Goal: Task Accomplishment & Management: Complete application form

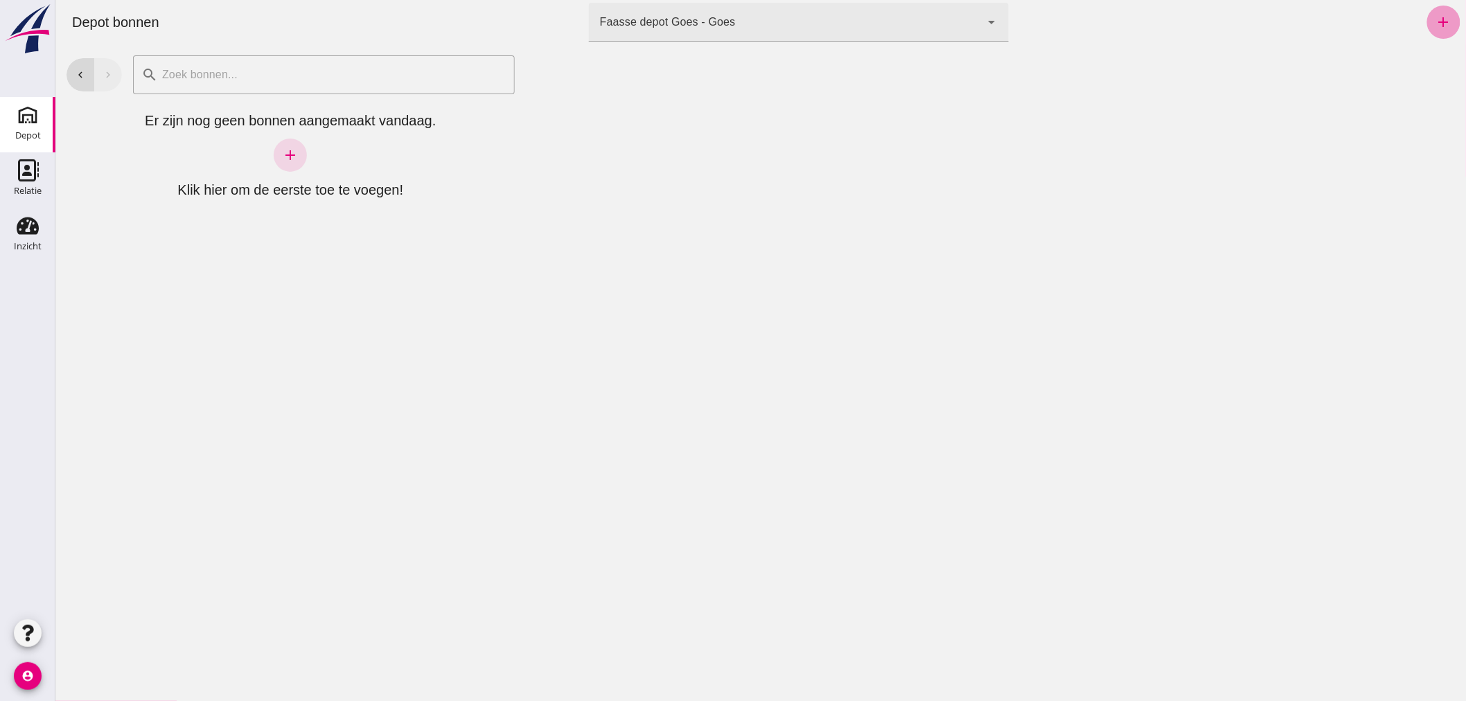
click at [1435, 24] on icon "add" at bounding box center [1443, 22] width 17 height 17
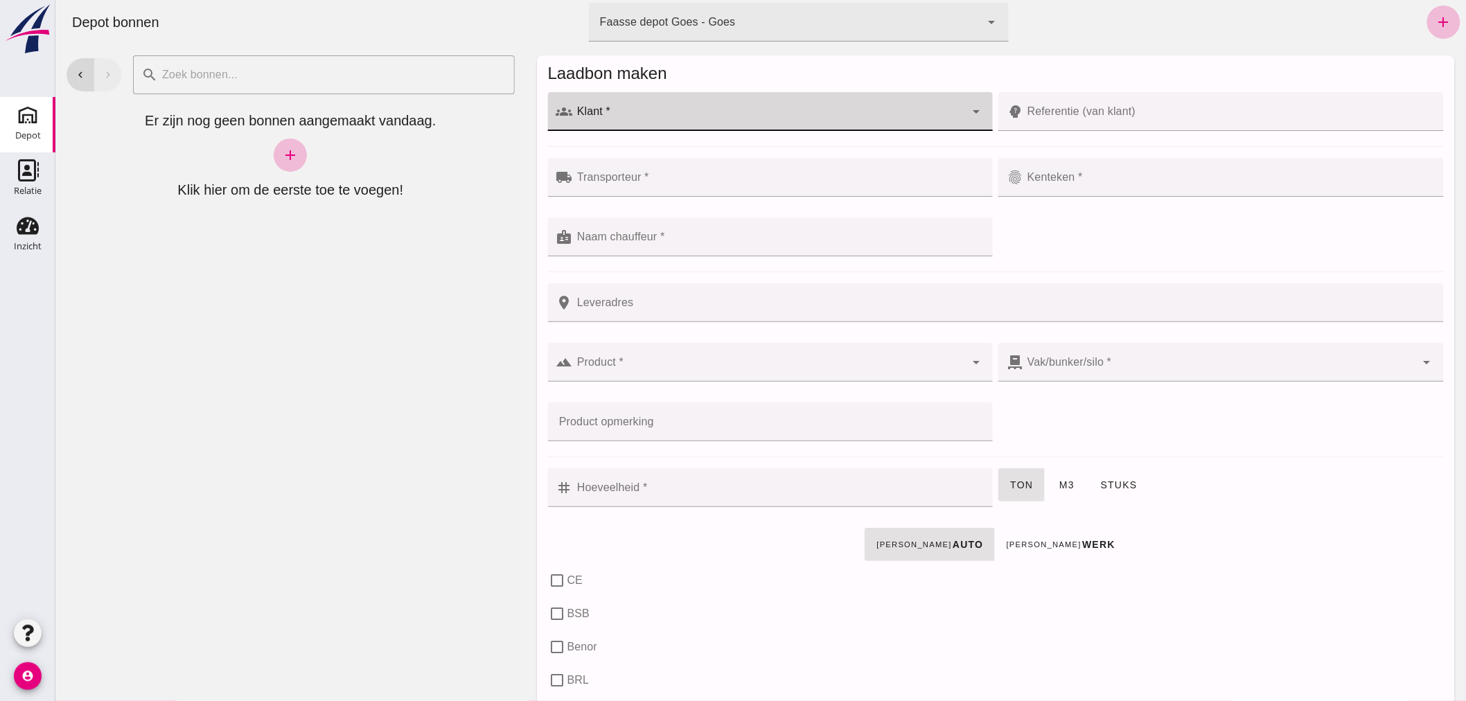
click at [727, 105] on div at bounding box center [768, 111] width 393 height 39
type input "Aannemingsbedrijf Traas & Ovaa B.V."
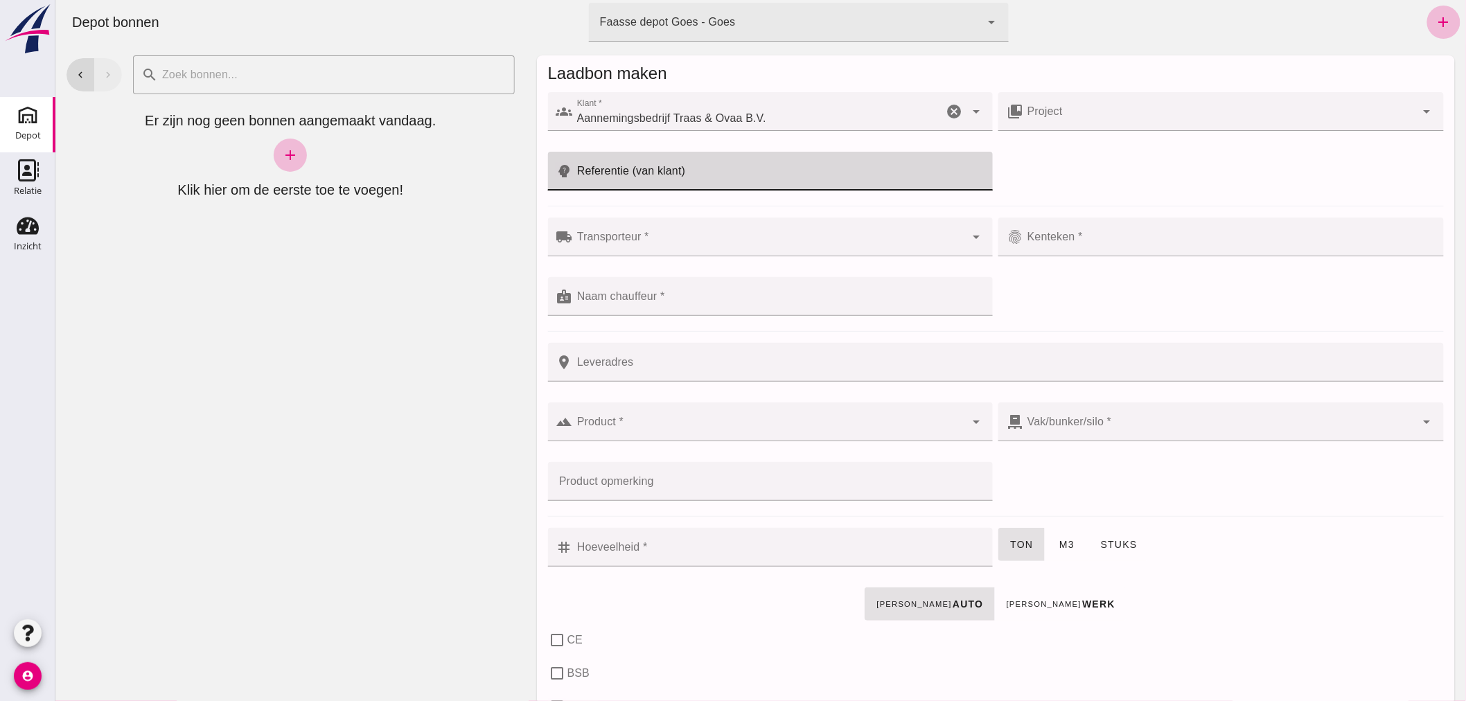
click at [731, 161] on input "Referentie (van klant)" at bounding box center [778, 171] width 412 height 39
click at [592, 175] on input "252T010" at bounding box center [767, 171] width 390 height 39
type input "25T010"
click at [599, 231] on div at bounding box center [768, 237] width 393 height 39
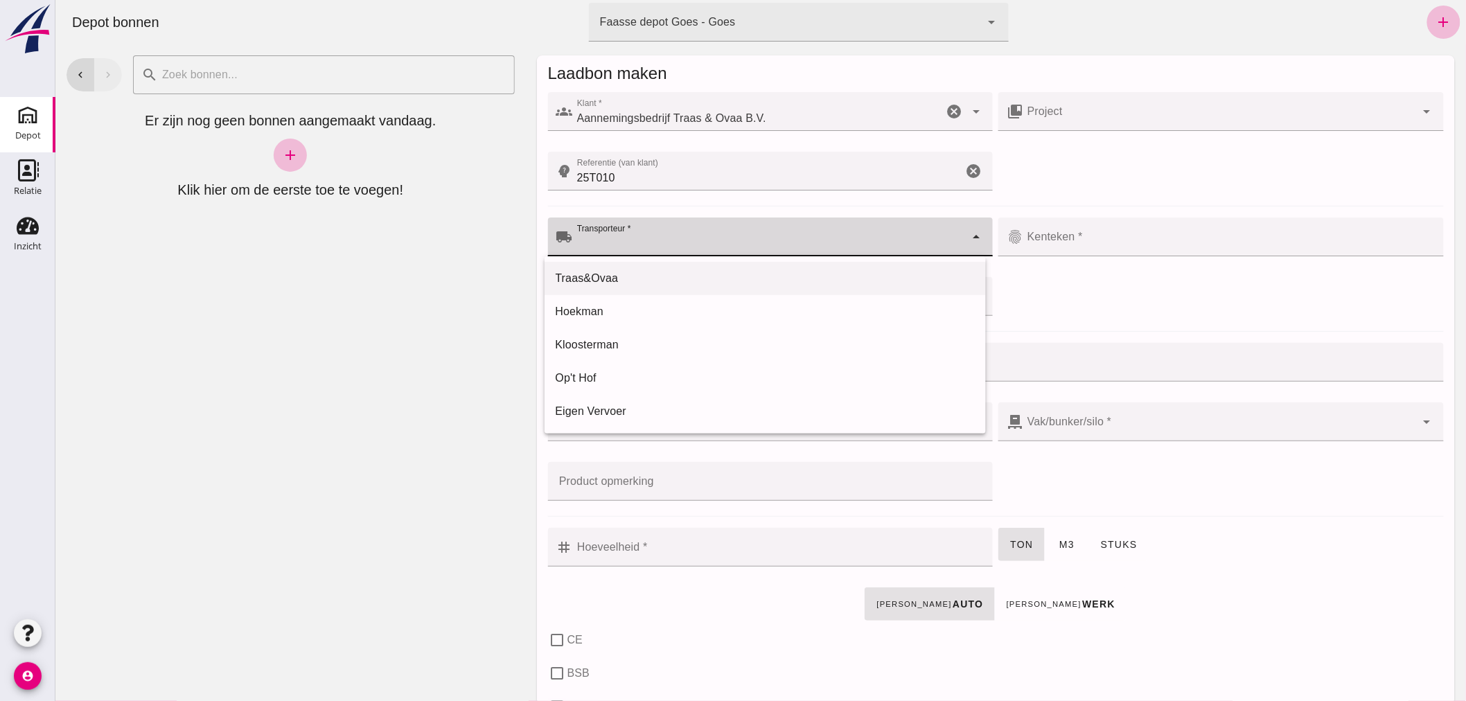
click at [597, 280] on div "Traas&Ovaa" at bounding box center [764, 278] width 419 height 17
type input "Traas&Ovaa"
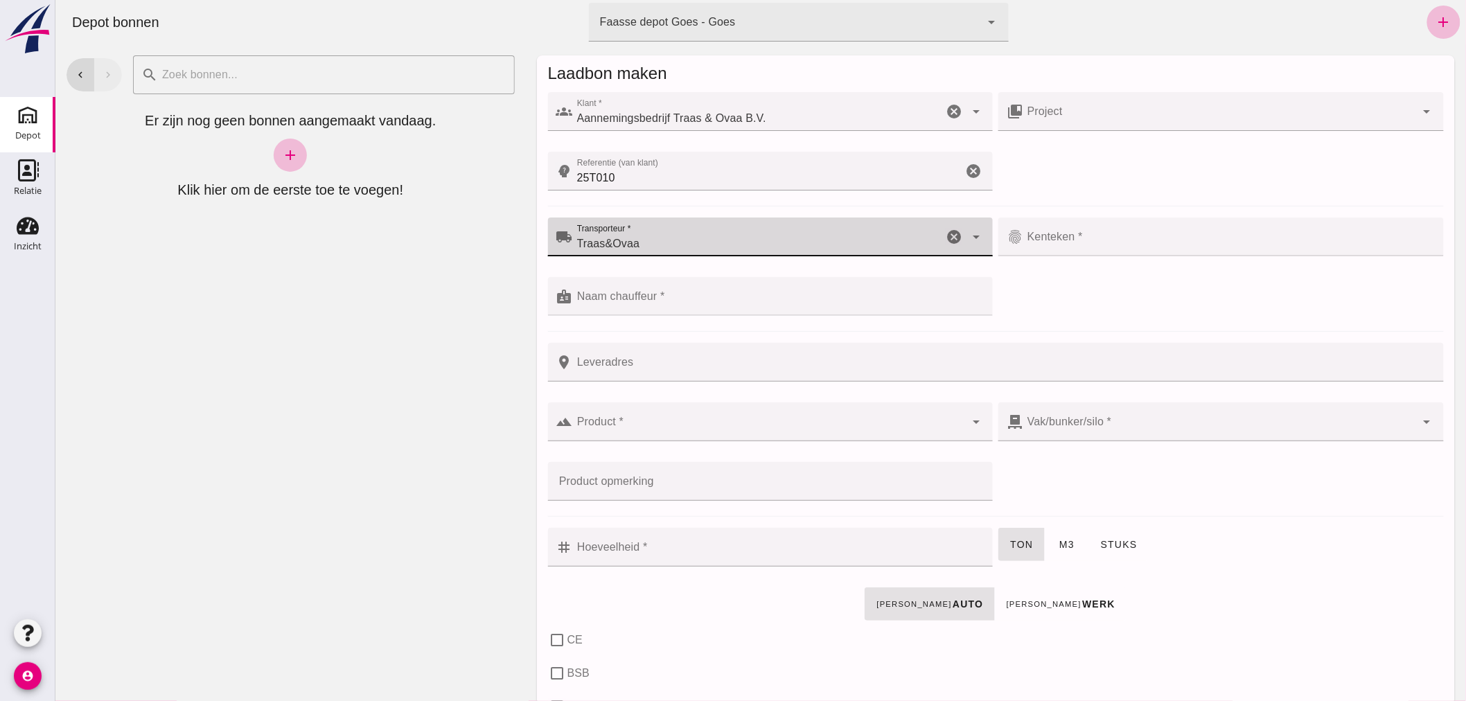
click at [1096, 240] on input "Kenteken *" at bounding box center [1229, 244] width 412 height 17
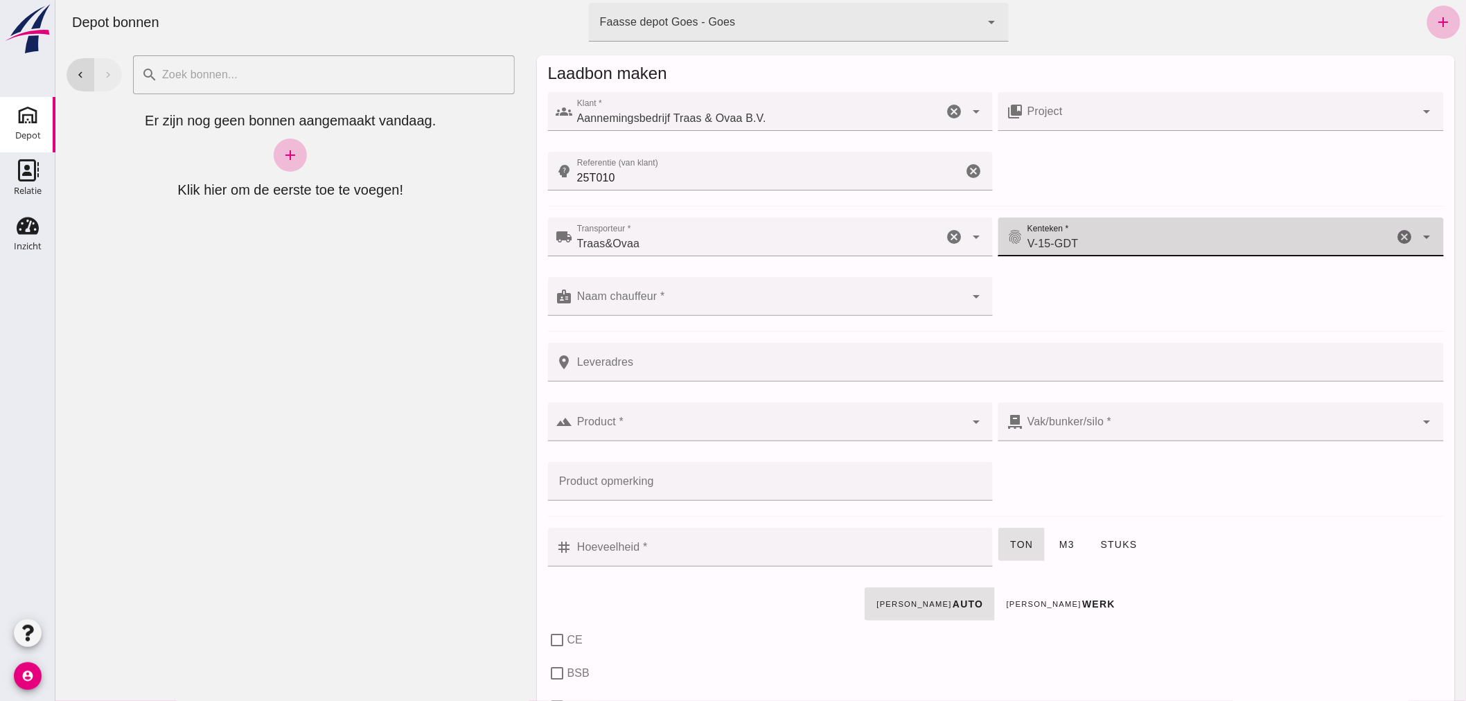
type input "V-15-GDT"
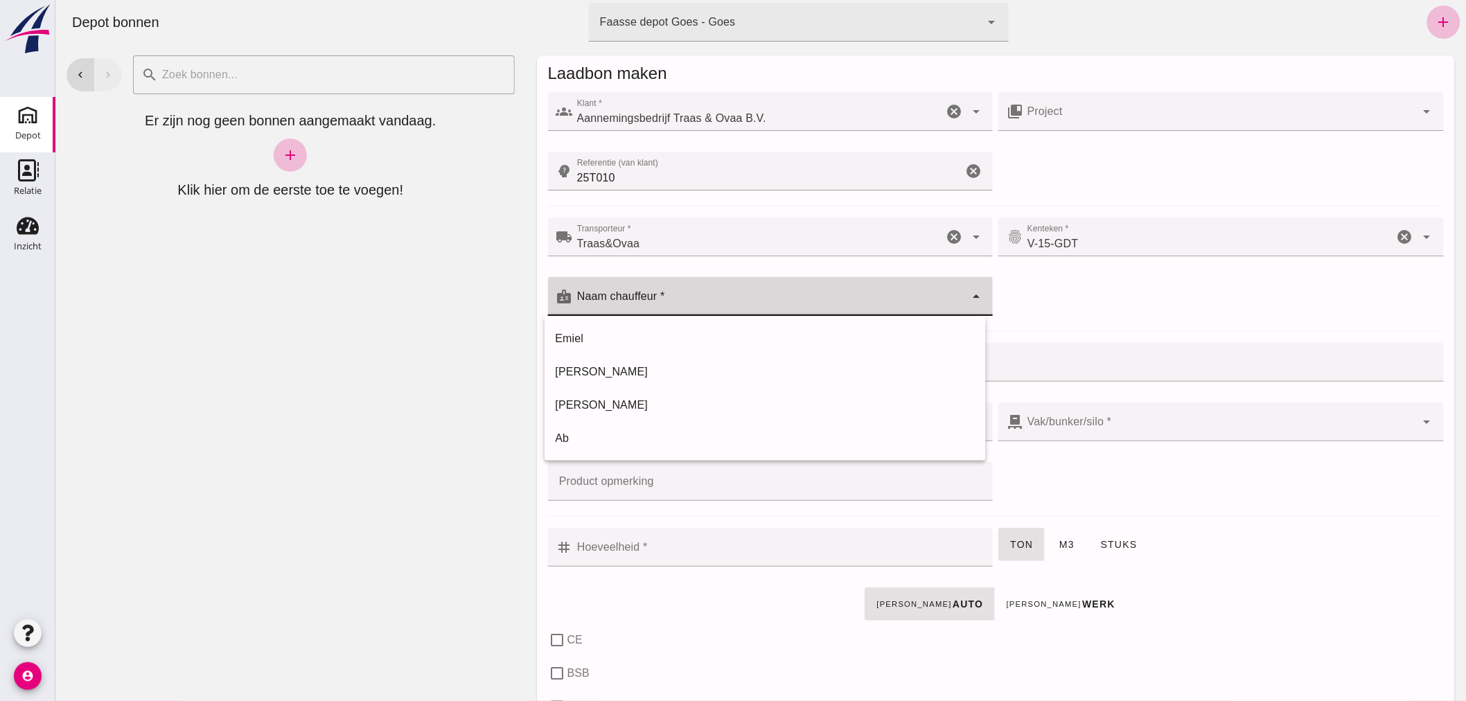
drag, startPoint x: 732, startPoint y: 286, endPoint x: 723, endPoint y: 294, distance: 11.3
click at [732, 287] on div at bounding box center [768, 296] width 393 height 39
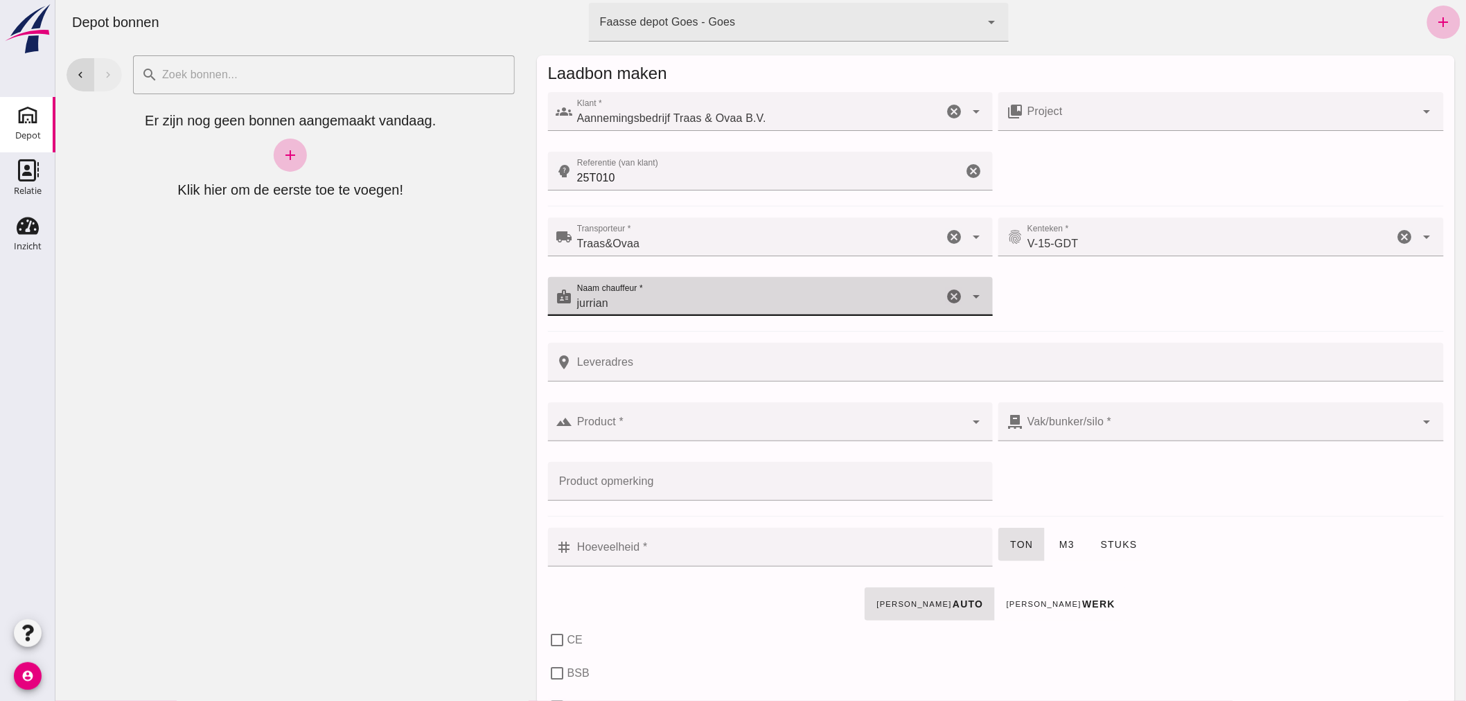
type input "jurrian"
drag, startPoint x: 579, startPoint y: 369, endPoint x: 604, endPoint y: 360, distance: 26.5
click at [599, 362] on input "Leveradres" at bounding box center [1003, 362] width 863 height 39
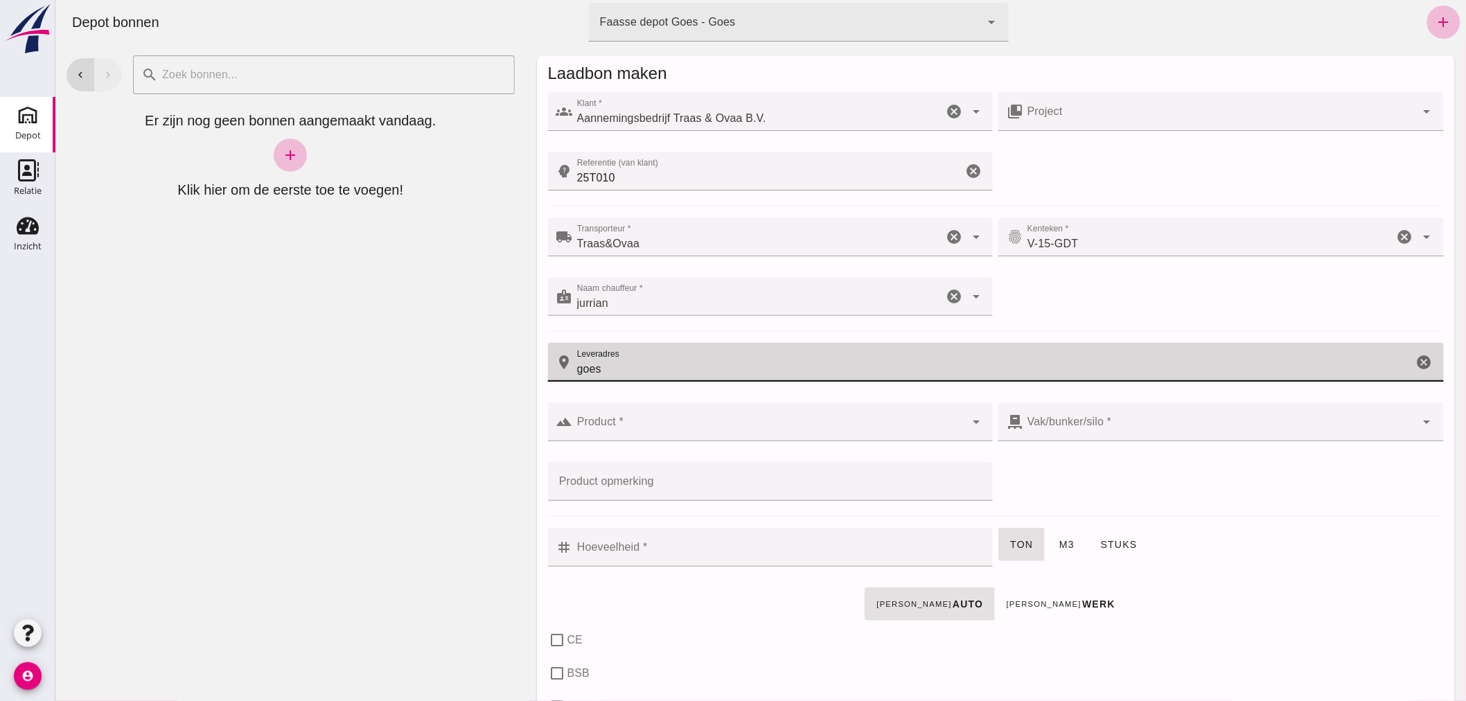
type input "goes"
click at [578, 427] on input "Product *" at bounding box center [768, 429] width 393 height 17
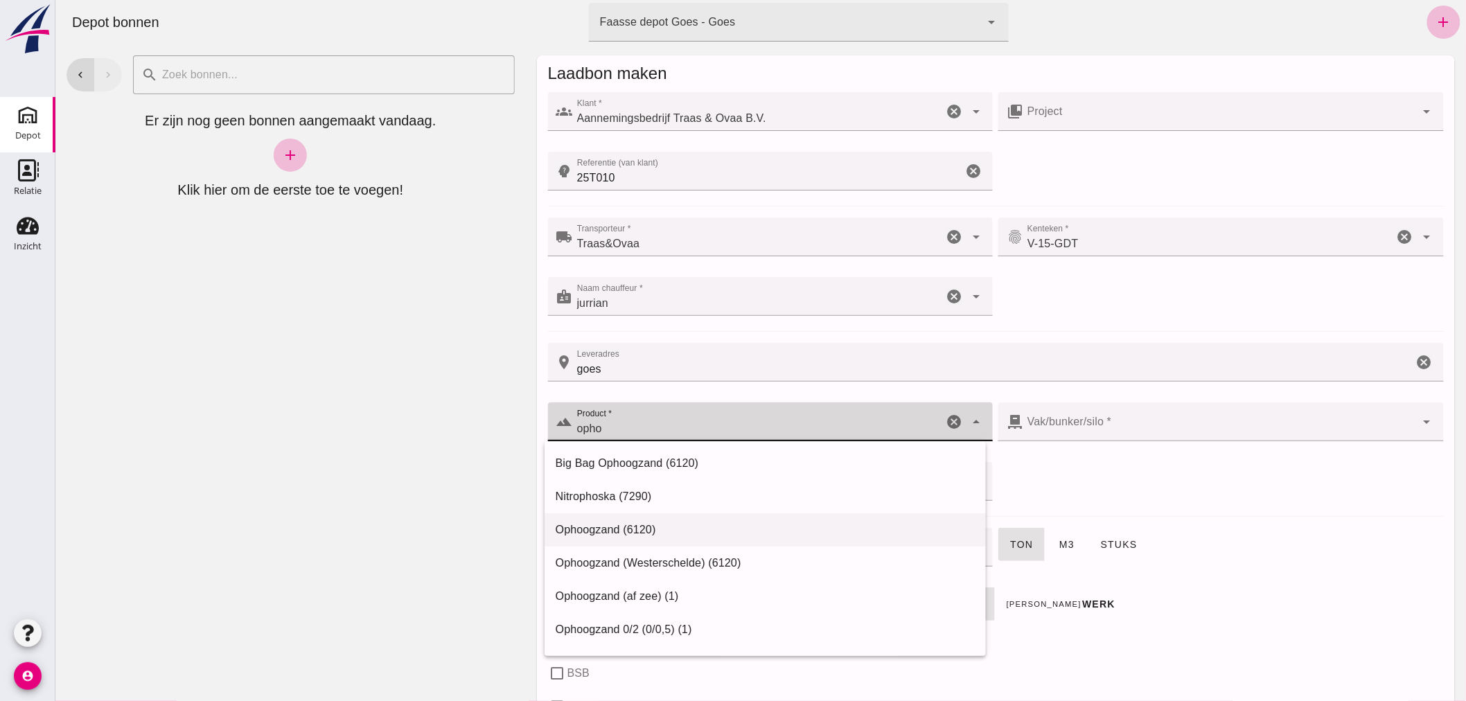
click at [634, 517] on div "Ophoogzand (6120)" at bounding box center [764, 529] width 441 height 33
type input "Ophoogzand (6120)"
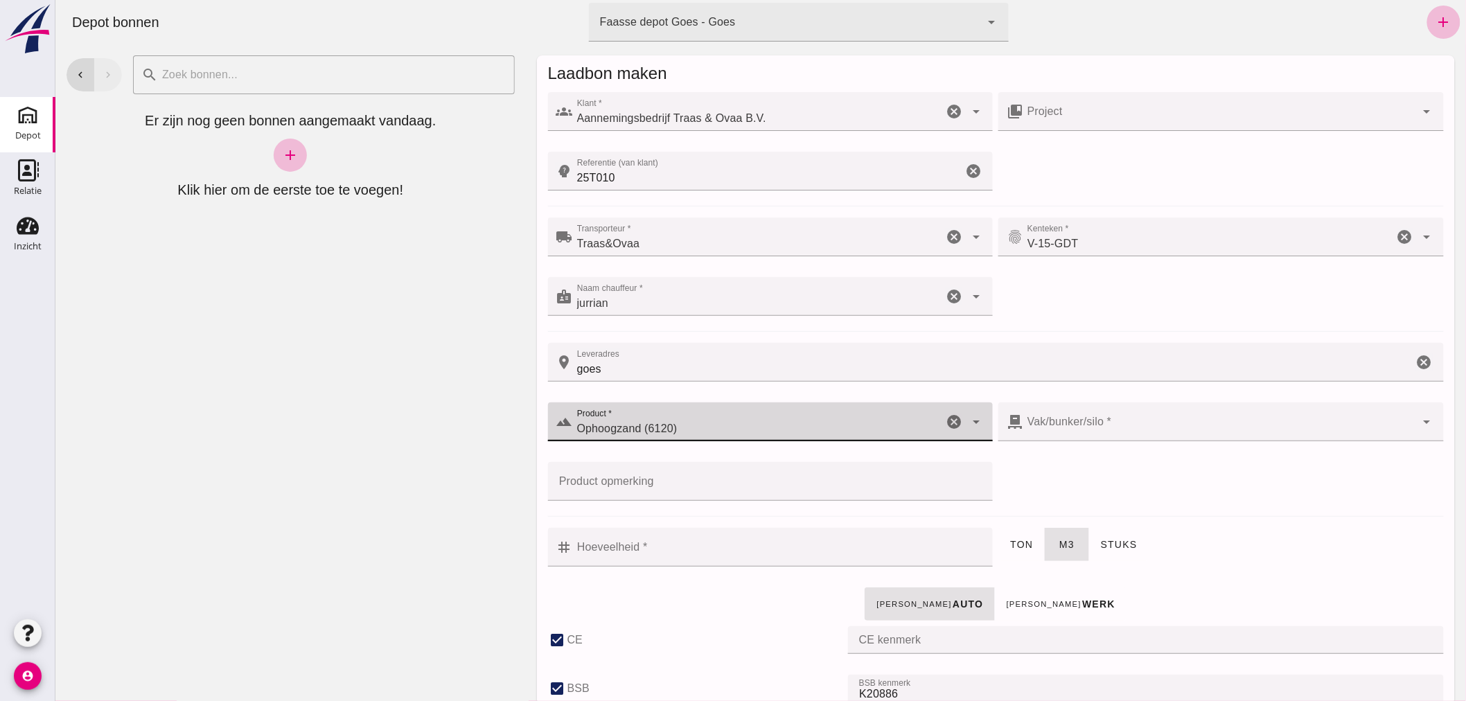
type input "38"
checkbox input "true"
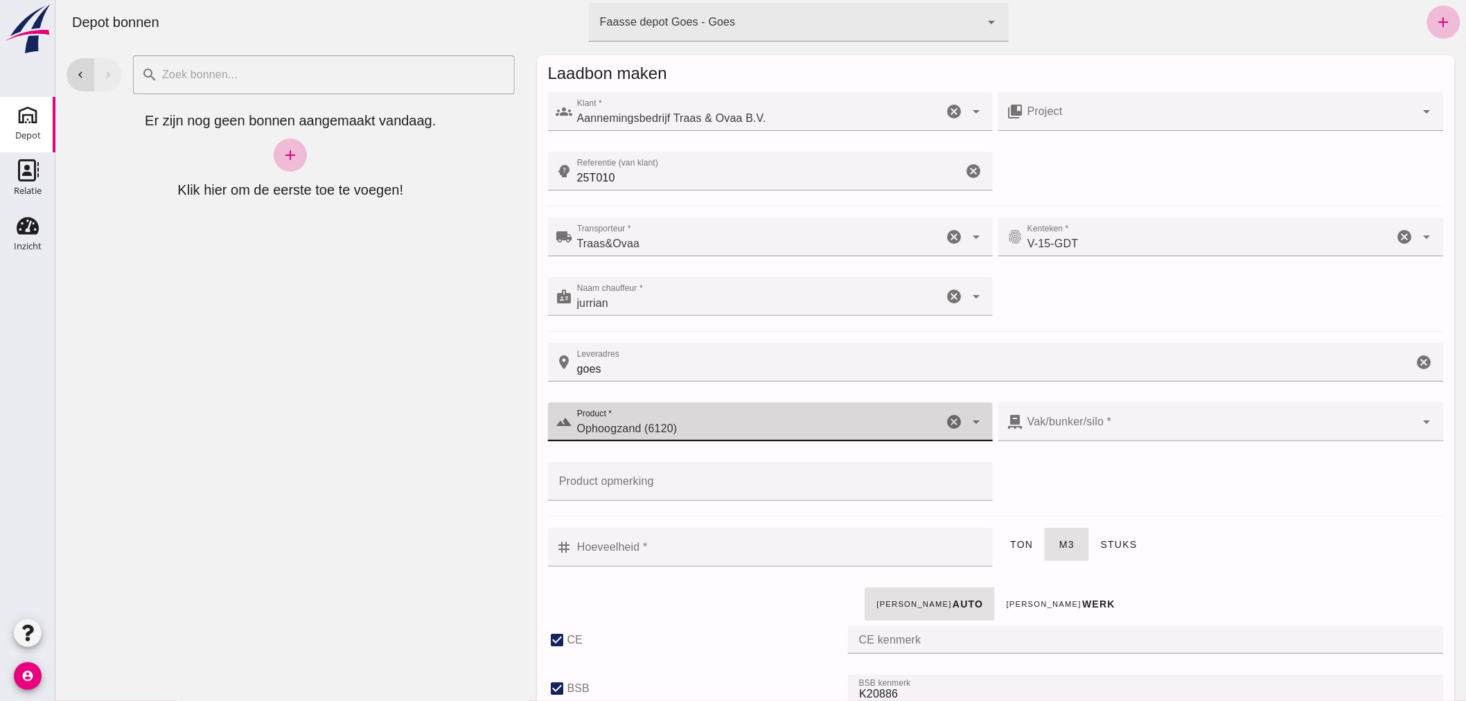
type input "40"
checkbox input "true"
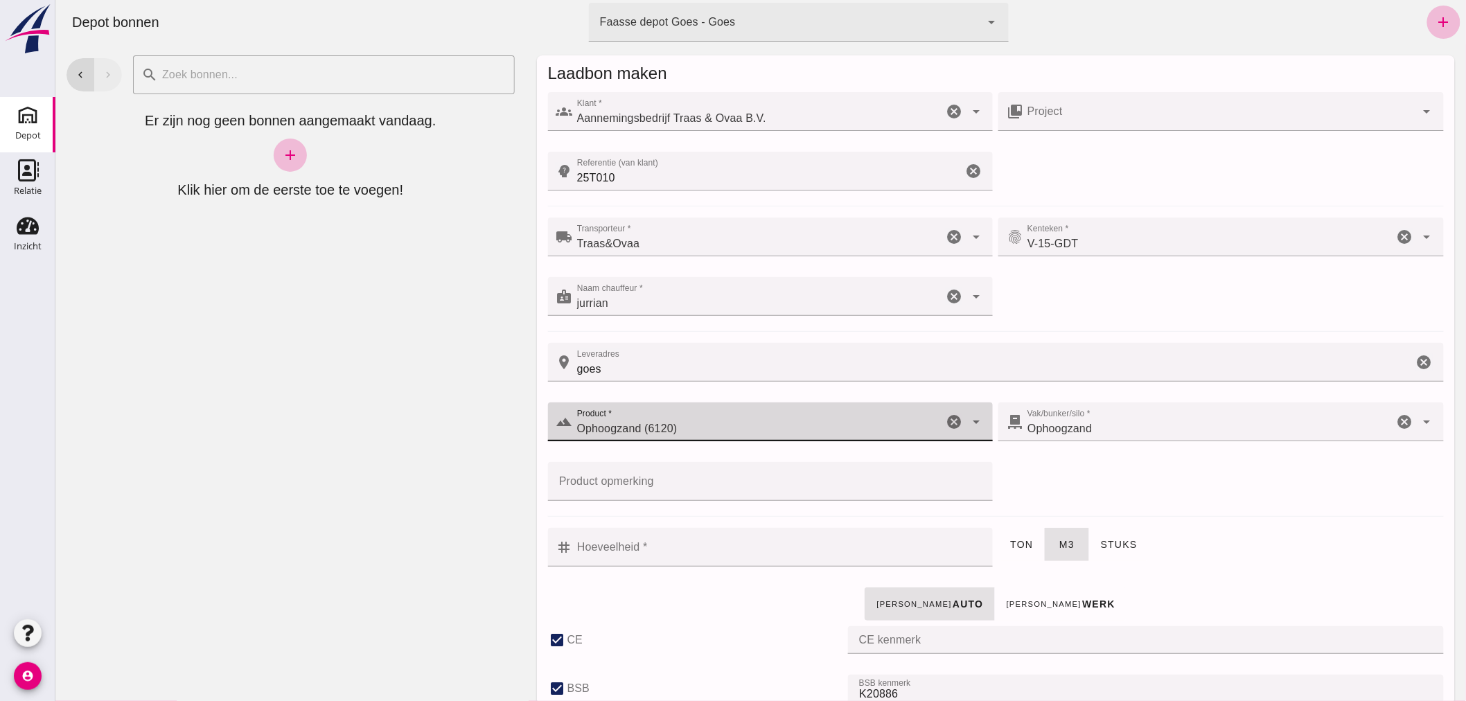
type input "Ophoogzand (6120)"
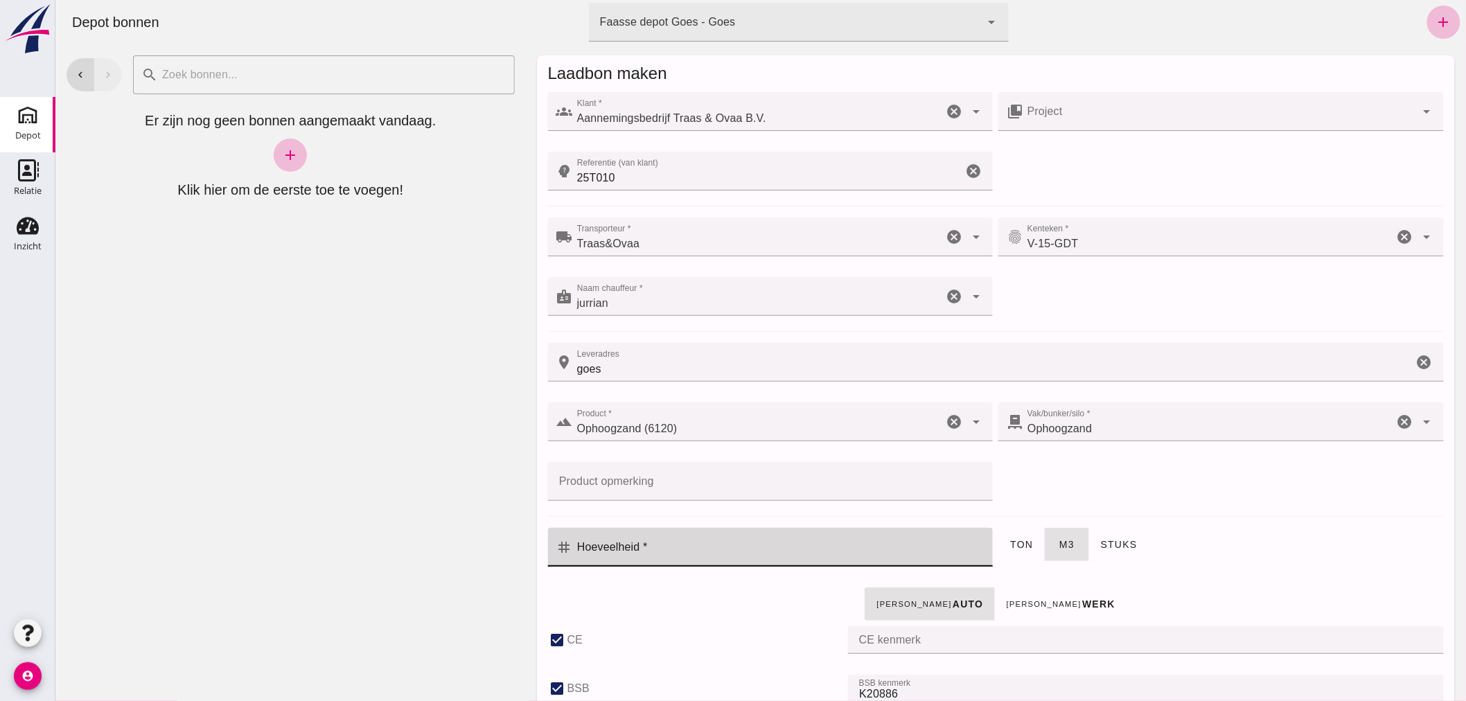
drag, startPoint x: 709, startPoint y: 544, endPoint x: 748, endPoint y: 576, distance: 50.7
click at [710, 545] on input "Hoeveelheid *" at bounding box center [778, 547] width 412 height 39
type input "0"
type input "0.5"
drag, startPoint x: 583, startPoint y: 301, endPoint x: 590, endPoint y: 301, distance: 7.0
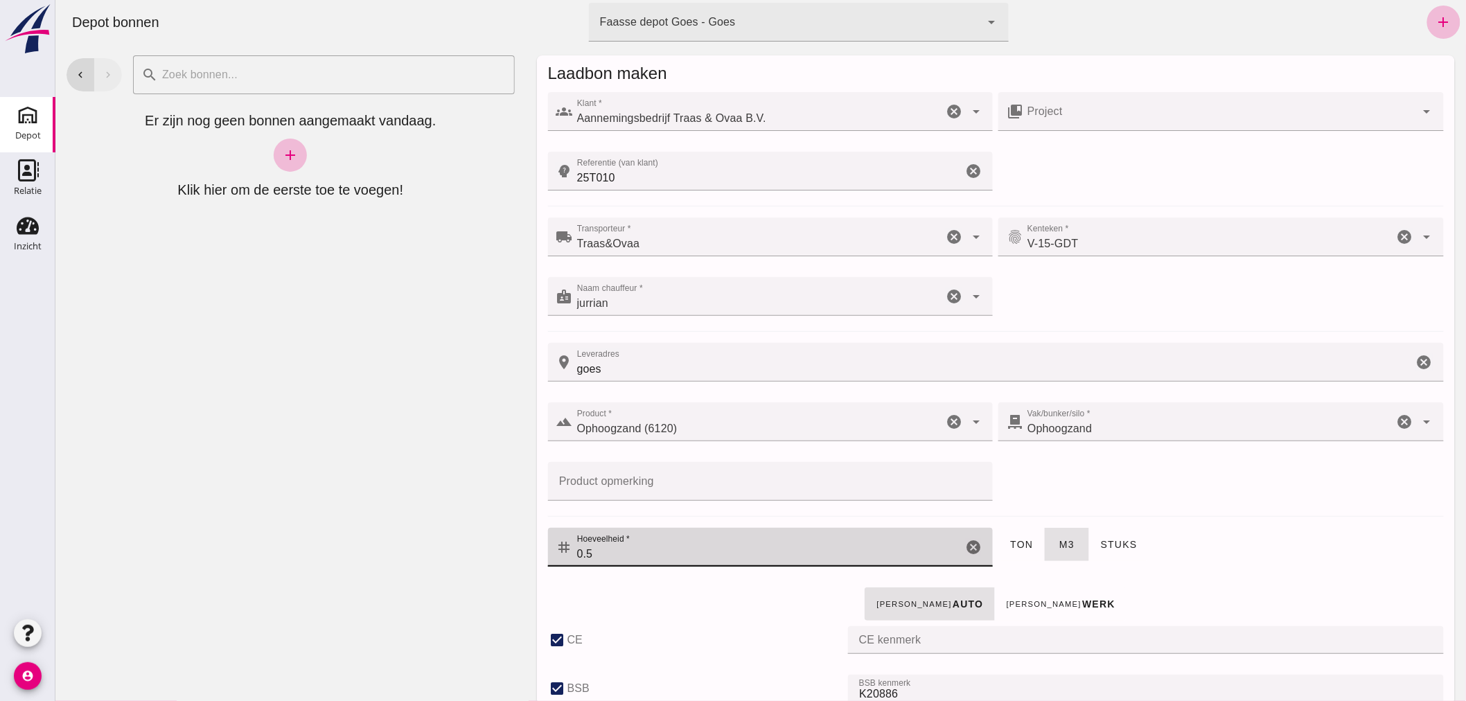
click at [585, 301] on input "jurrian" at bounding box center [757, 303] width 371 height 17
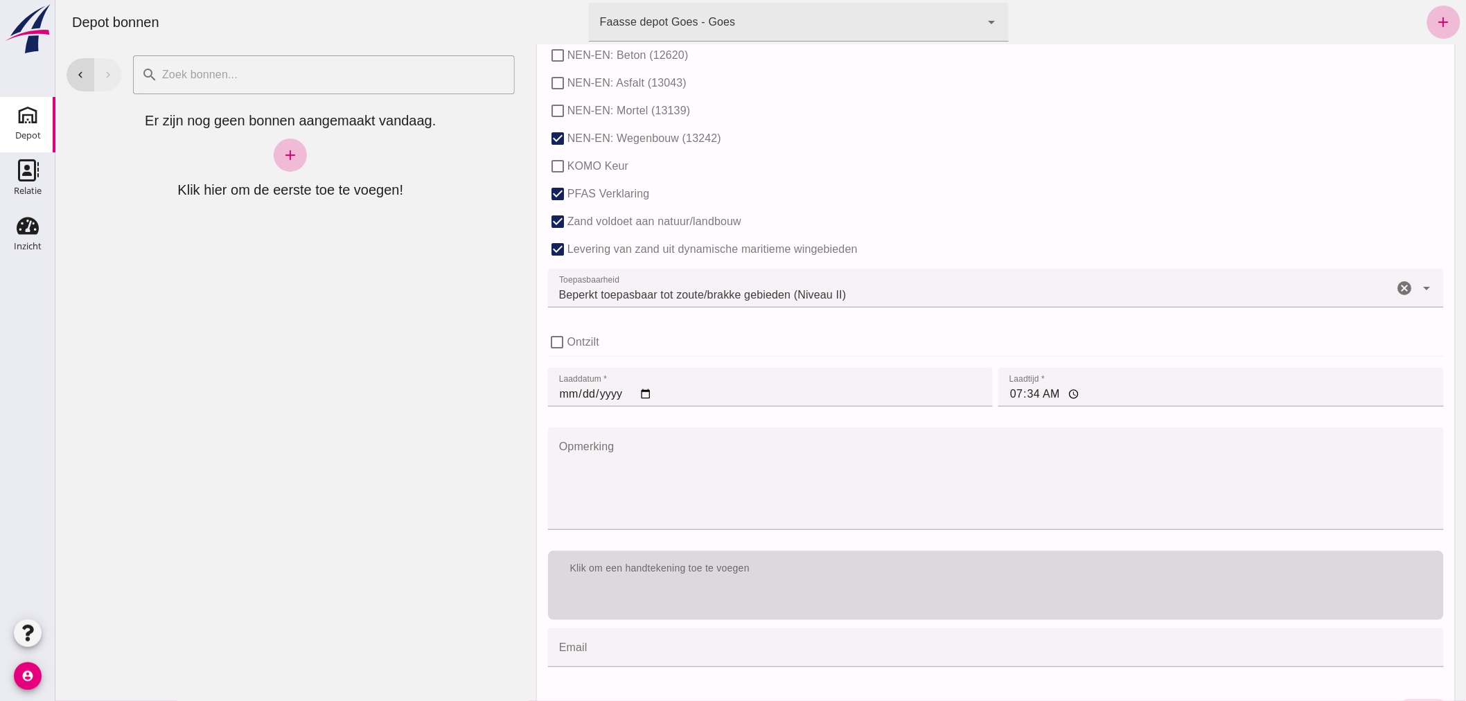
scroll to position [851, 0]
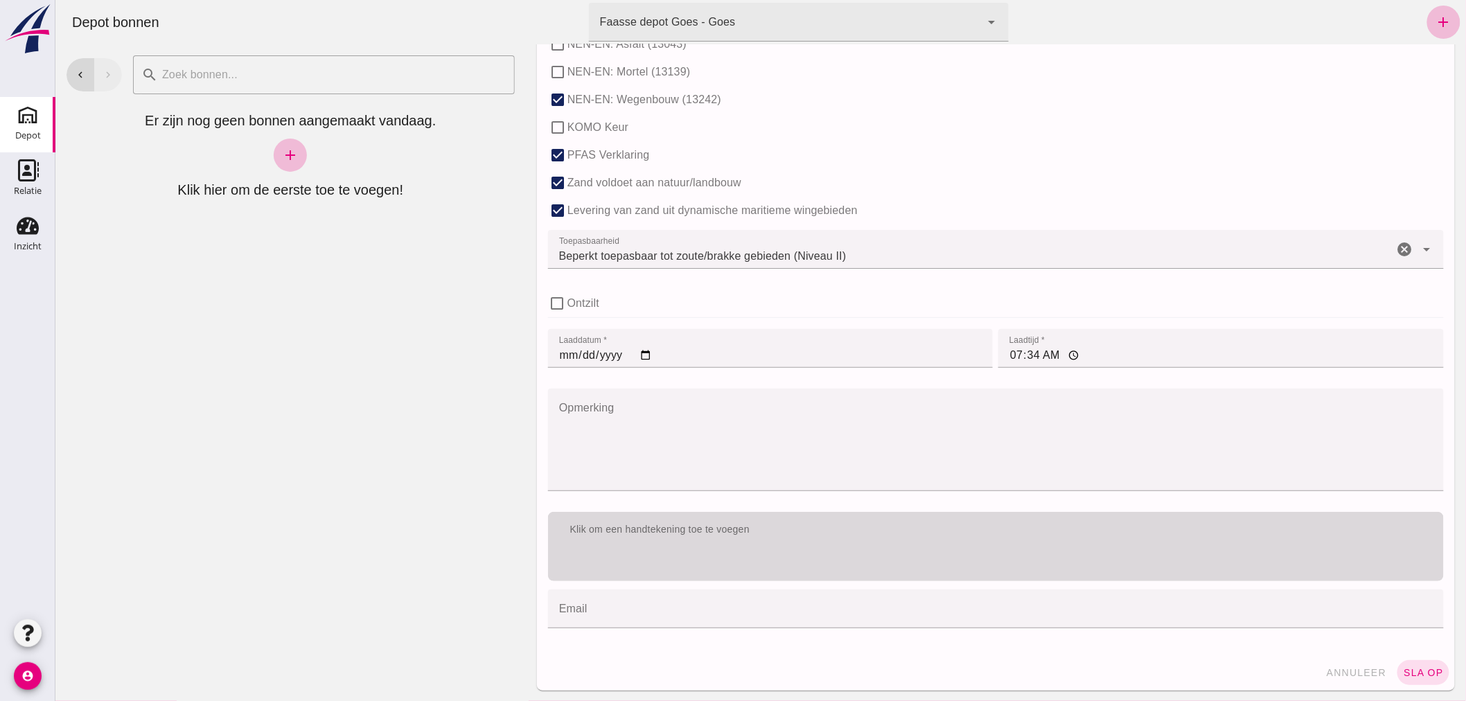
type input "jurian"
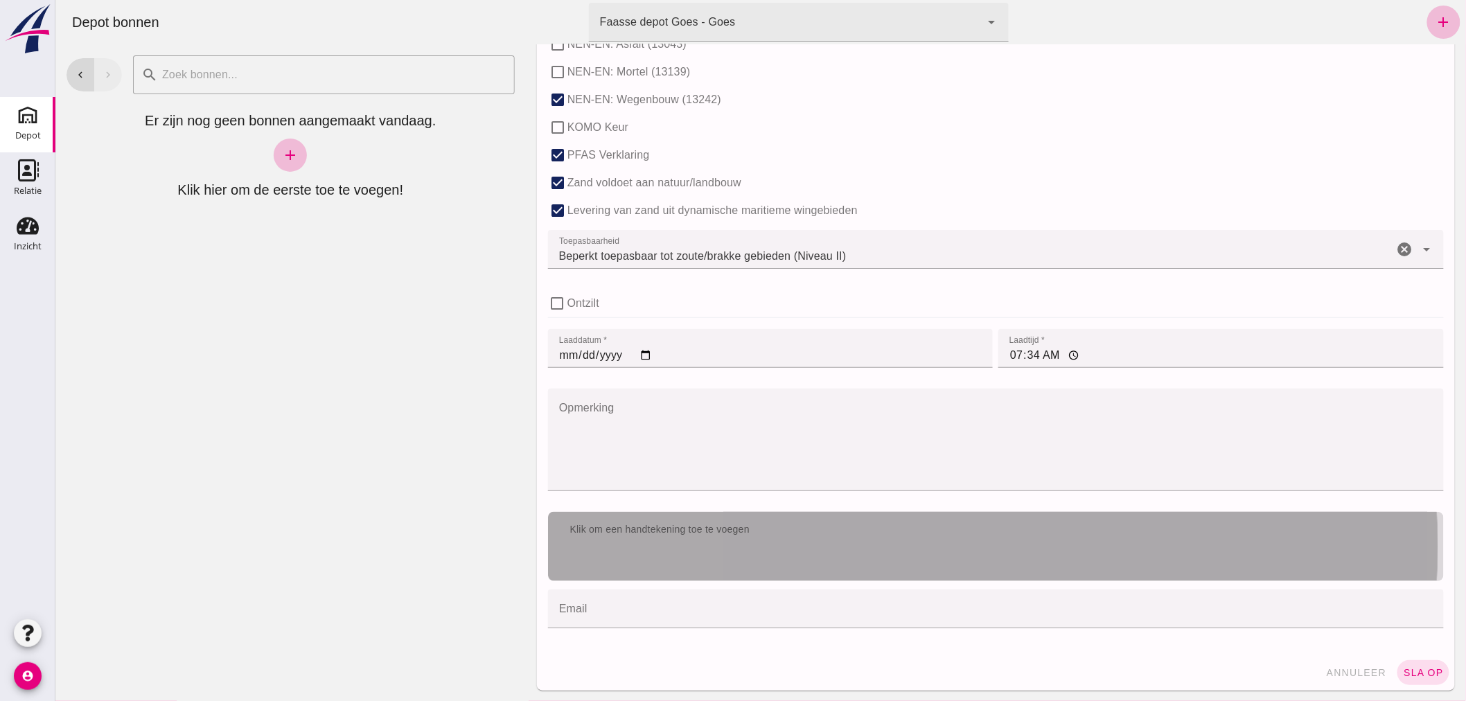
click at [858, 529] on div "Klik om een handtekening toe te voegen" at bounding box center [995, 530] width 874 height 14
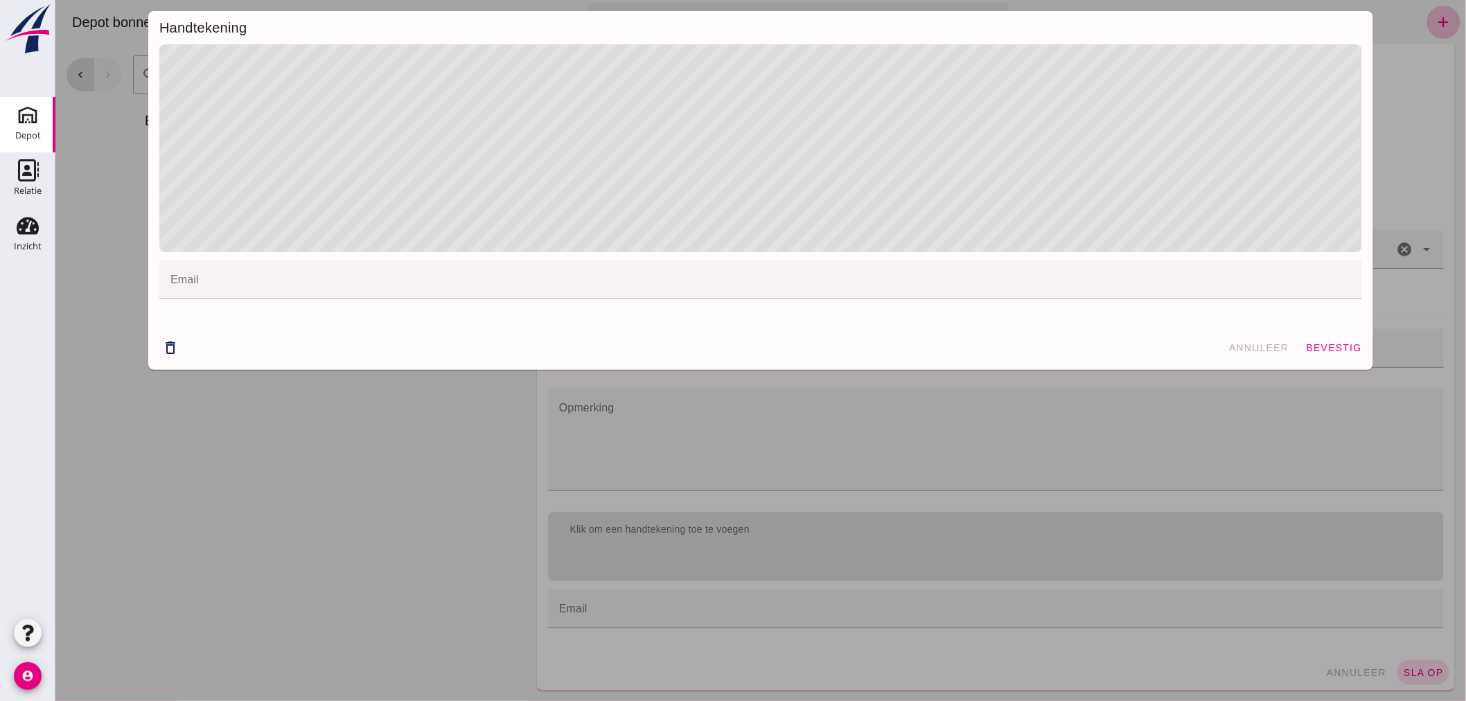
drag, startPoint x: 630, startPoint y: 285, endPoint x: 590, endPoint y: 283, distance: 40.2
click at [628, 281] on input "email" at bounding box center [759, 287] width 1179 height 17
drag, startPoint x: 316, startPoint y: 434, endPoint x: 404, endPoint y: 407, distance: 92.2
click at [404, 407] on div "Handtekening email email cancel delete_outline annuleer bevestig" at bounding box center [760, 350] width 1411 height 701
click at [1321, 343] on span "bevestig" at bounding box center [1333, 347] width 56 height 11
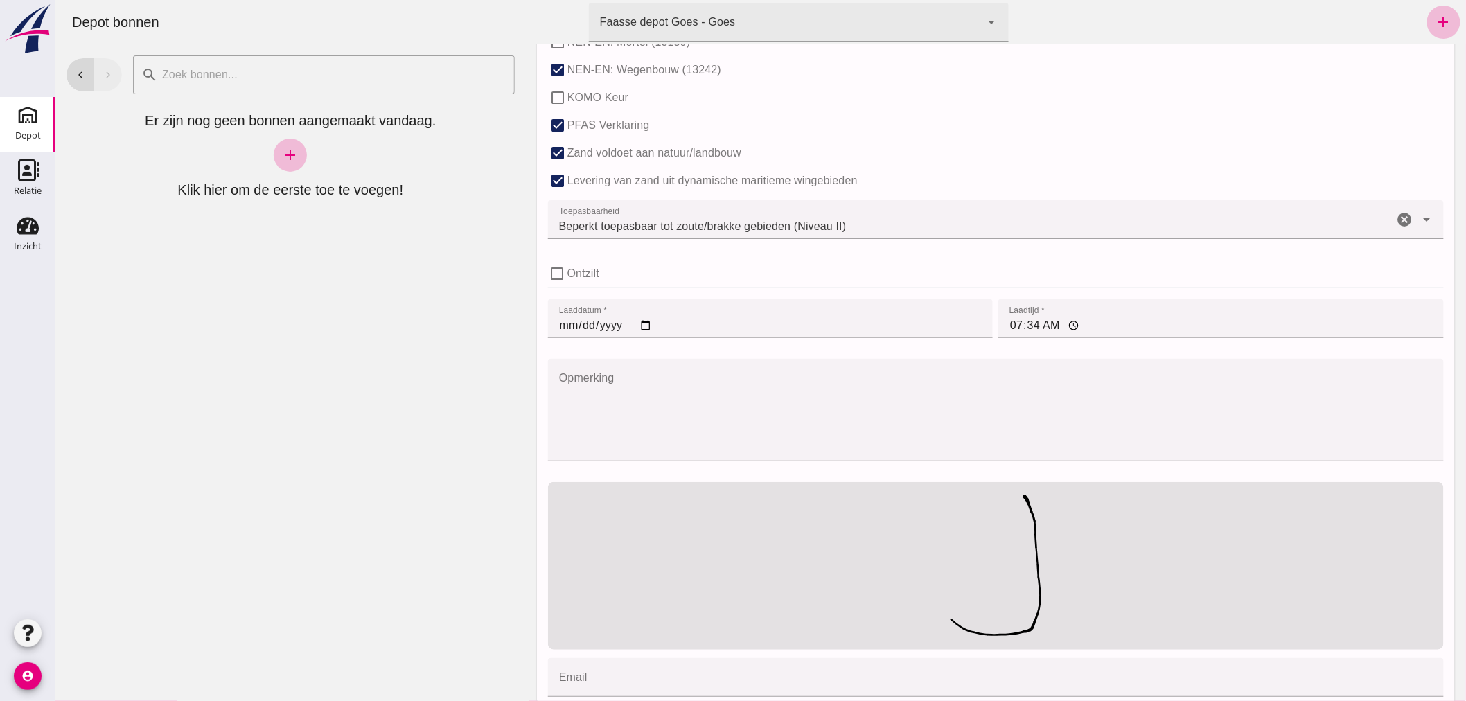
scroll to position [950, 0]
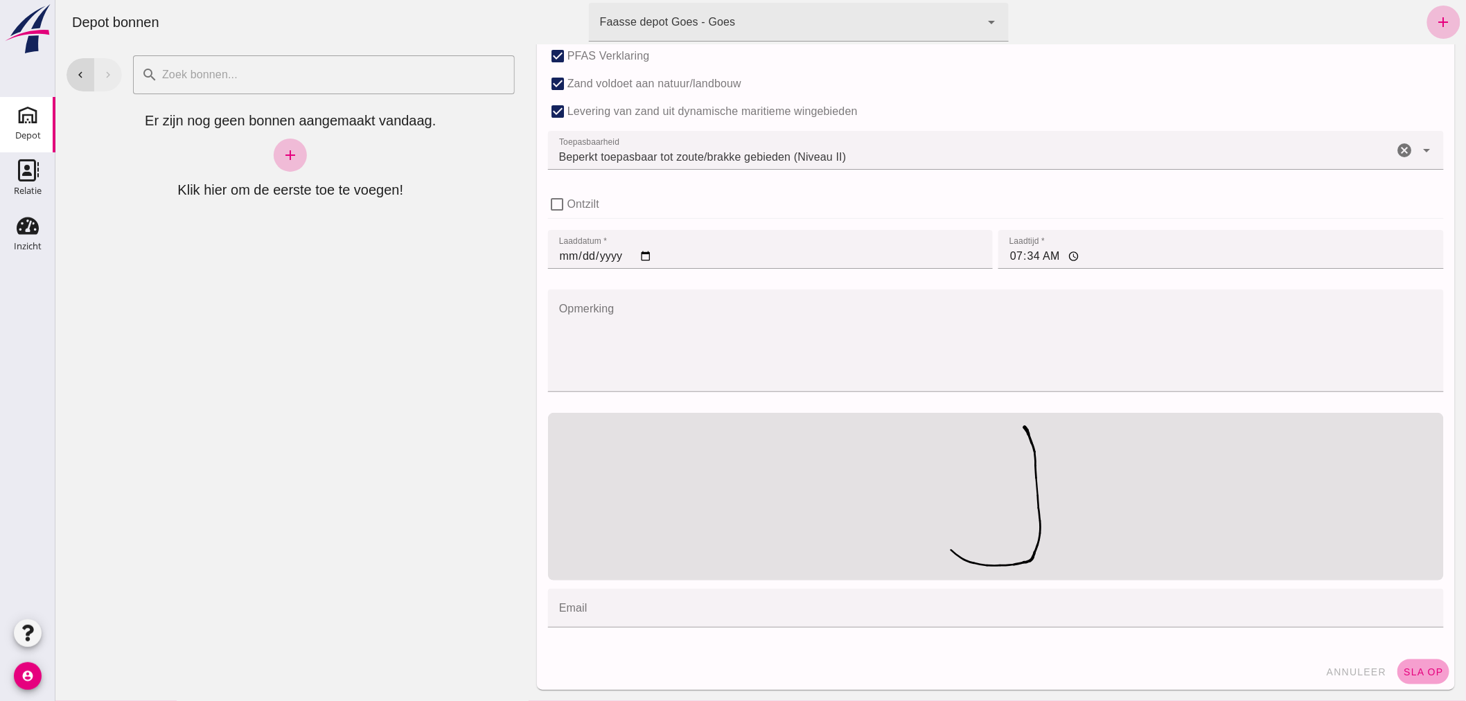
click at [1406, 667] on span "sla op" at bounding box center [1422, 671] width 41 height 11
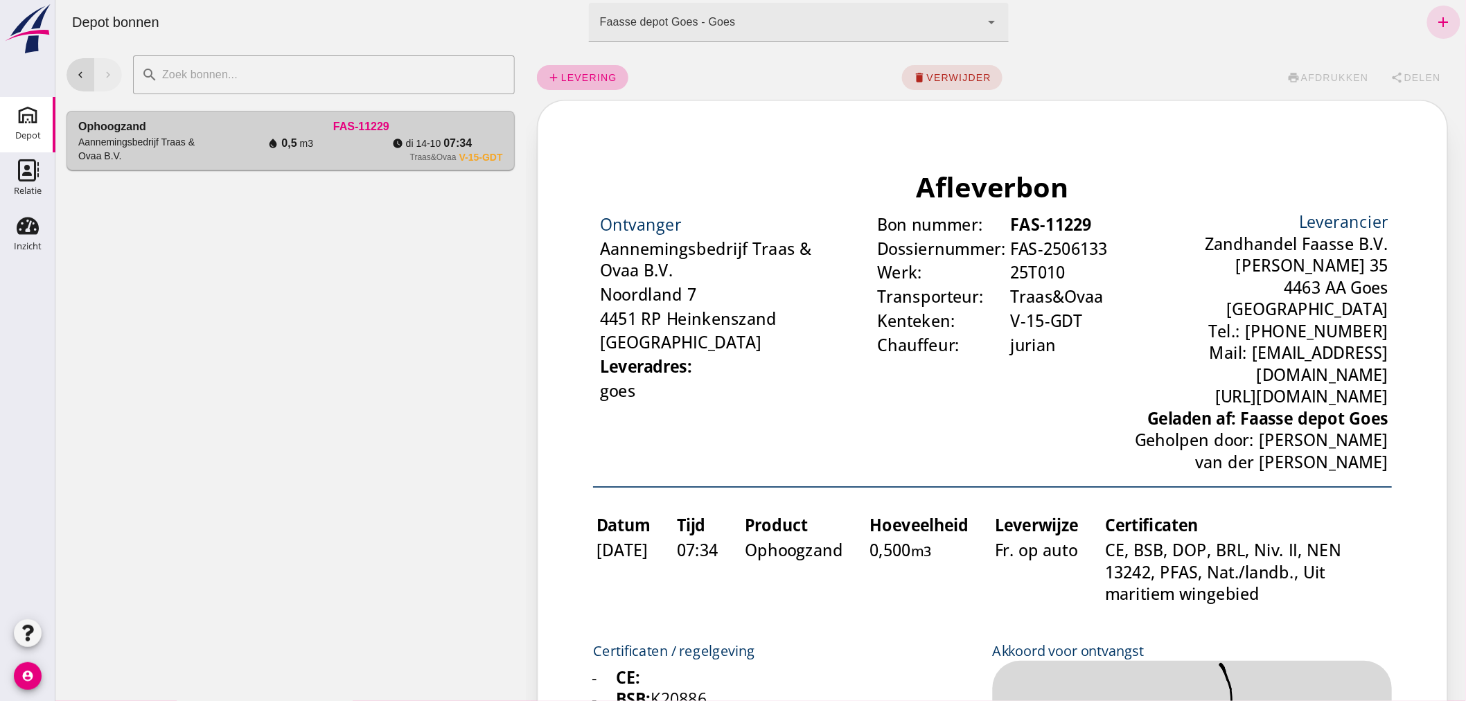
scroll to position [0, 0]
